Goal: Task Accomplishment & Management: Manage account settings

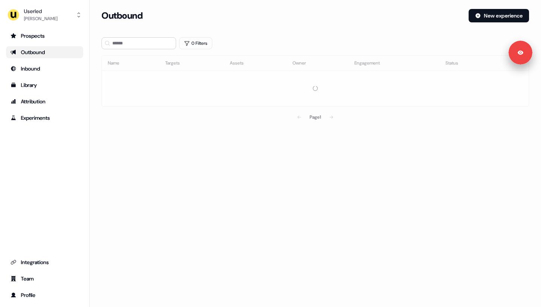
click at [513, 22] on div "Outbound New experience" at bounding box center [315, 20] width 428 height 22
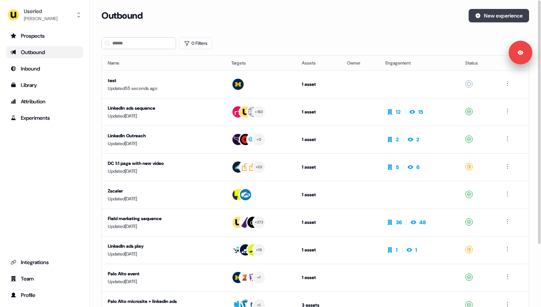
click at [513, 10] on button "New experience" at bounding box center [499, 15] width 60 height 13
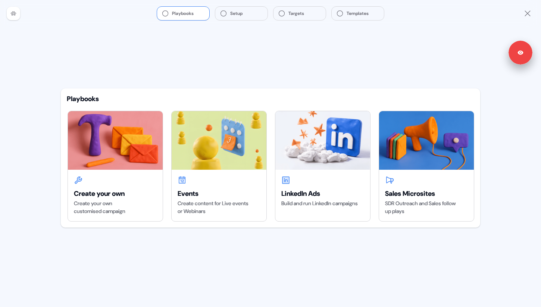
click at [528, 16] on icon "Close" at bounding box center [527, 13] width 9 height 9
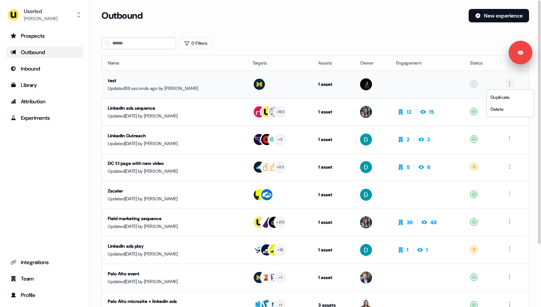
click at [512, 85] on html "Signed in as [PERSON_NAME] Sign out For the best experience switch devices to a…" at bounding box center [270, 153] width 541 height 307
click at [509, 112] on div "Delete" at bounding box center [510, 109] width 44 height 12
